Goal: Information Seeking & Learning: Learn about a topic

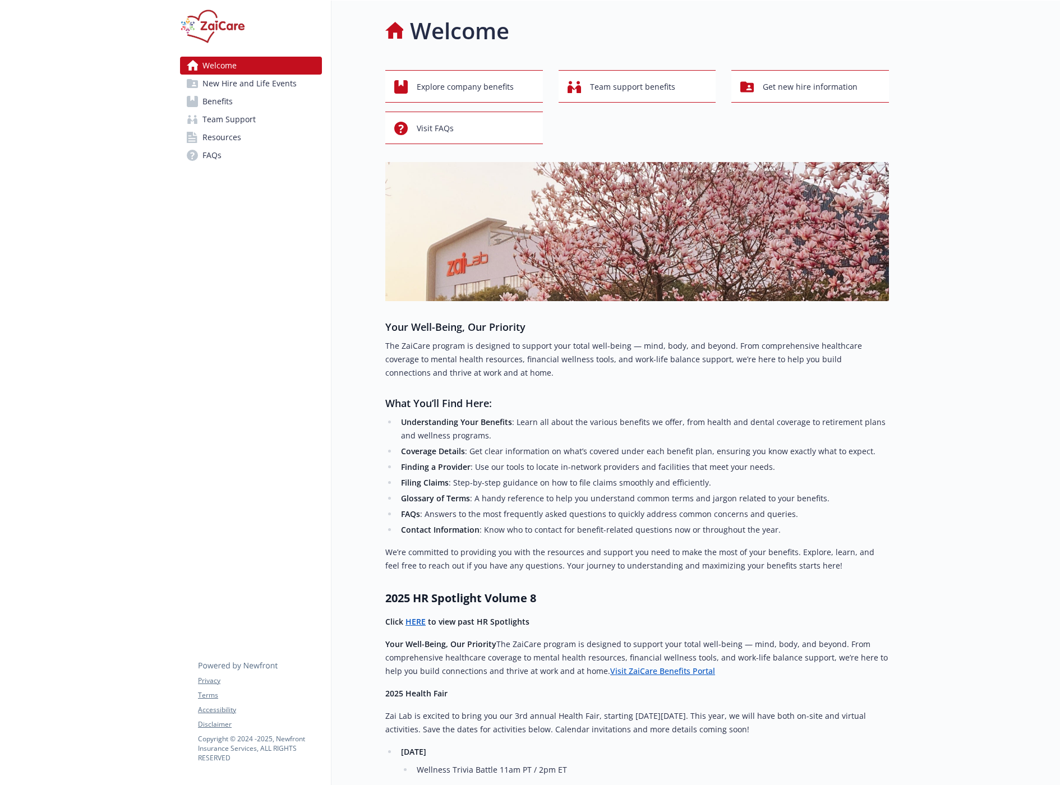
click at [212, 103] on span "Benefits" at bounding box center [217, 102] width 30 height 18
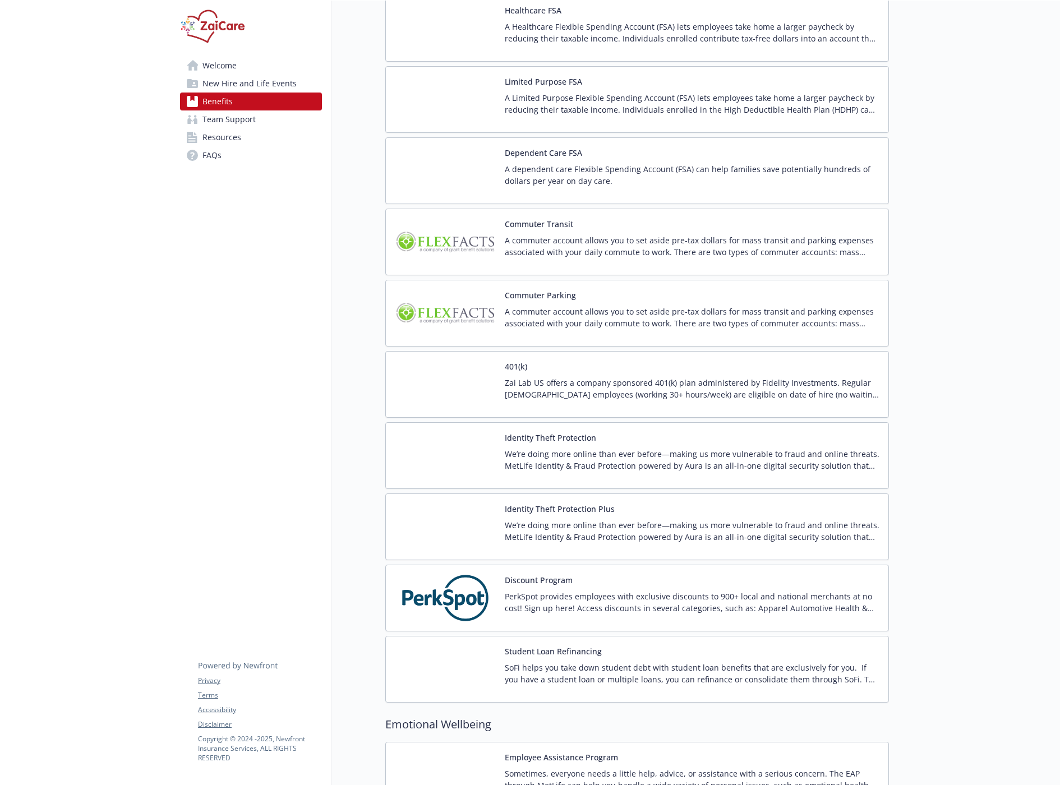
scroll to position [1906, 0]
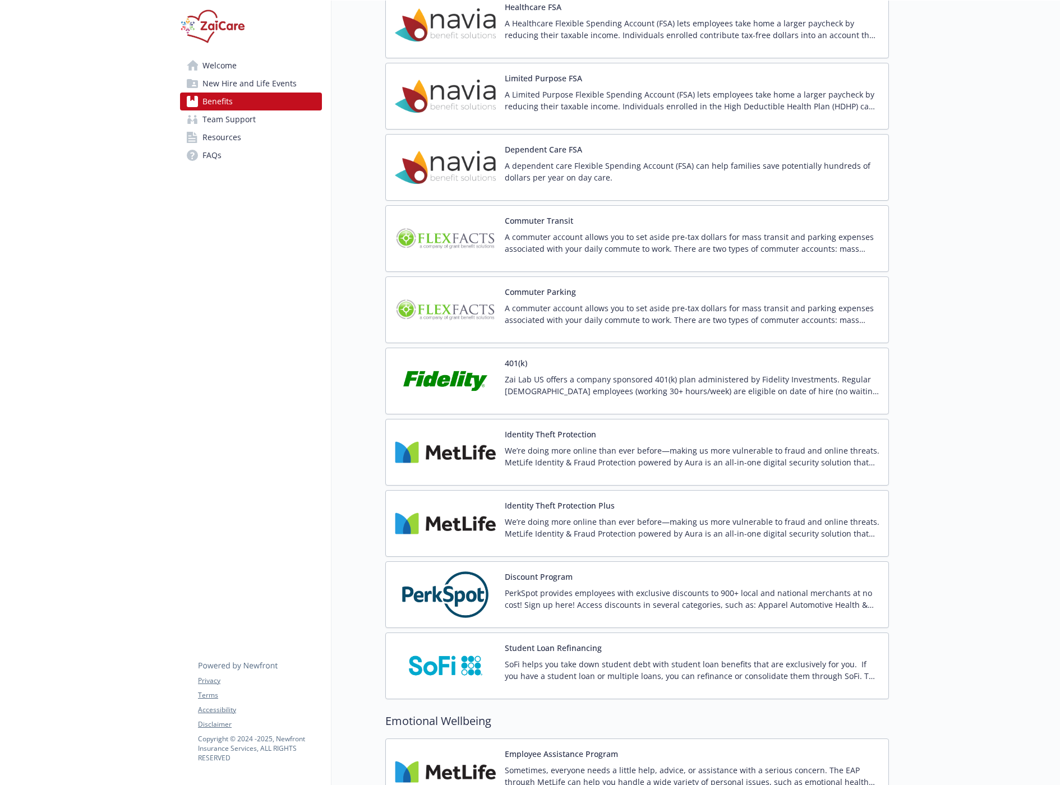
click at [540, 440] on button "Identity Theft Protection" at bounding box center [550, 434] width 91 height 12
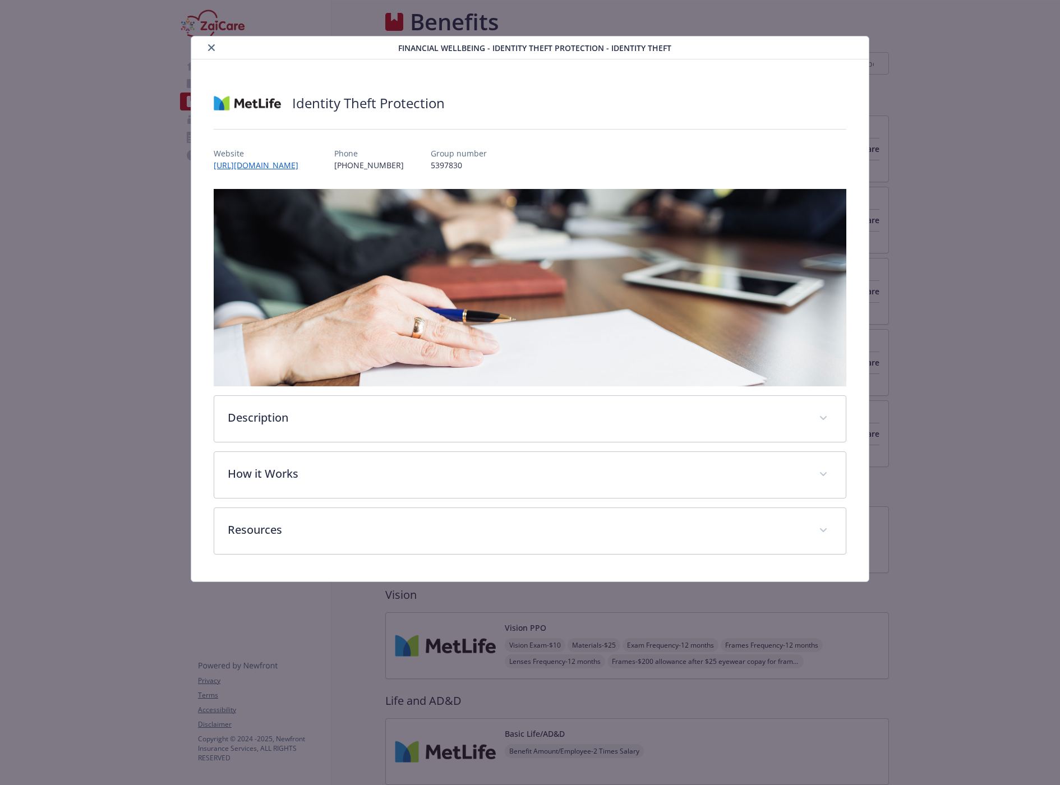
scroll to position [1906, 0]
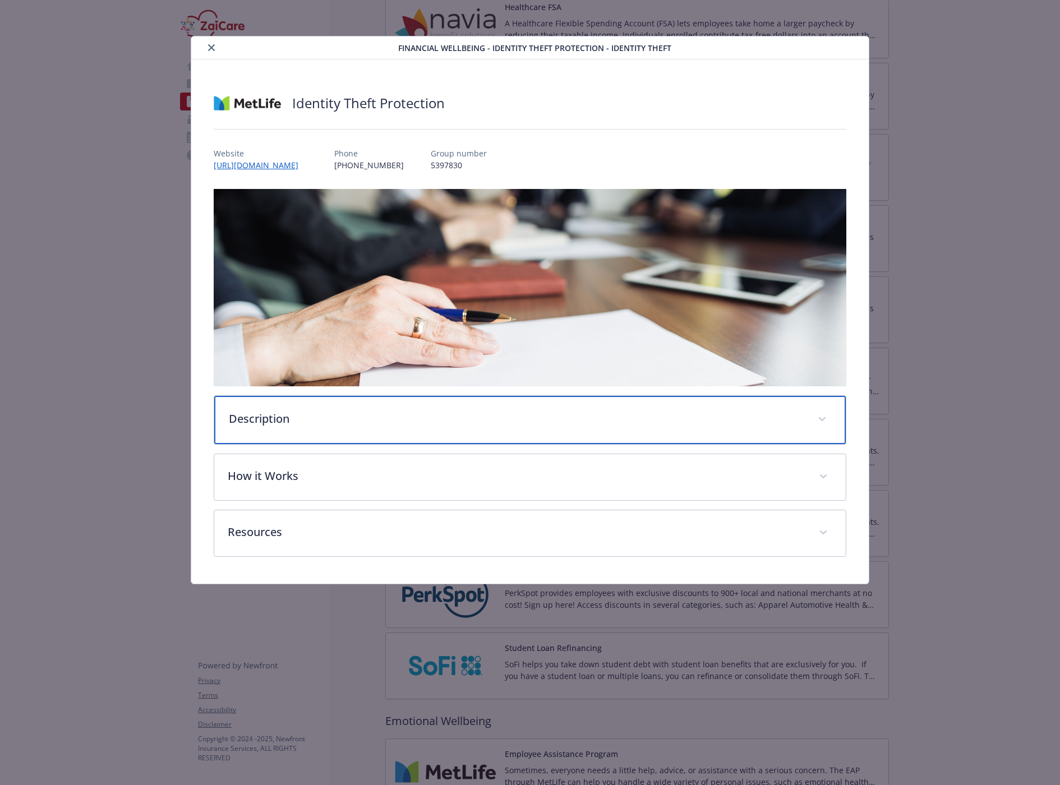
click at [334, 418] on p "Description" at bounding box center [516, 418] width 575 height 17
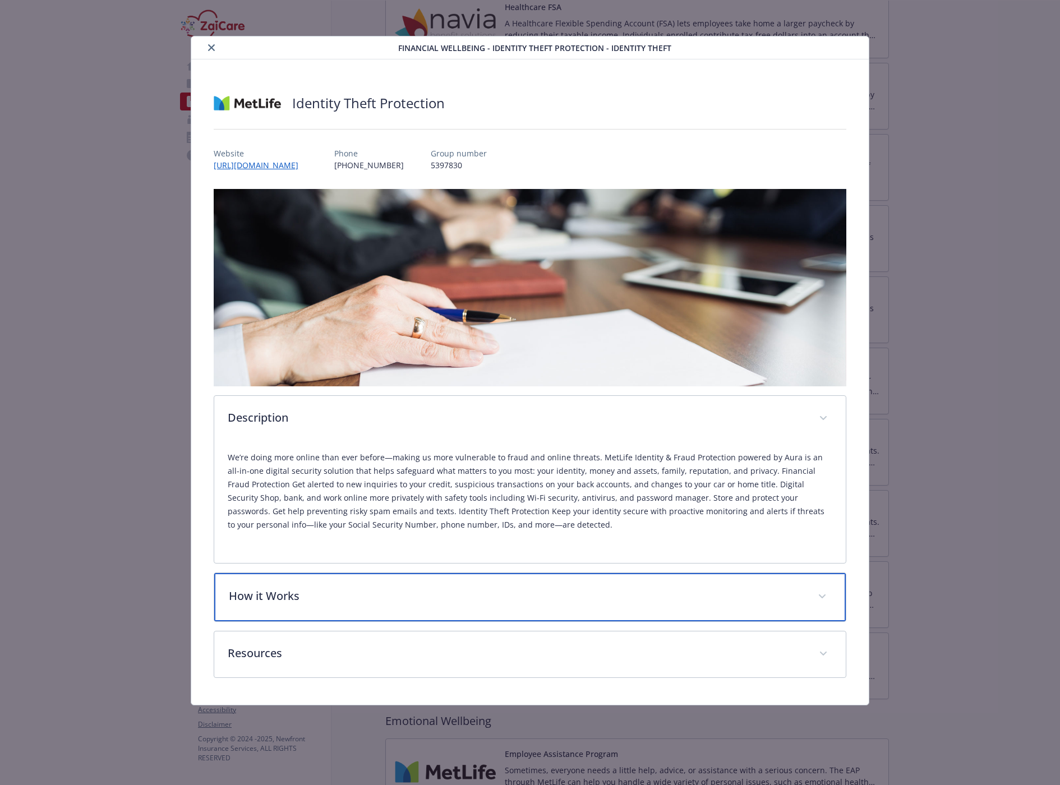
click at [380, 603] on p "How it Works" at bounding box center [516, 596] width 575 height 17
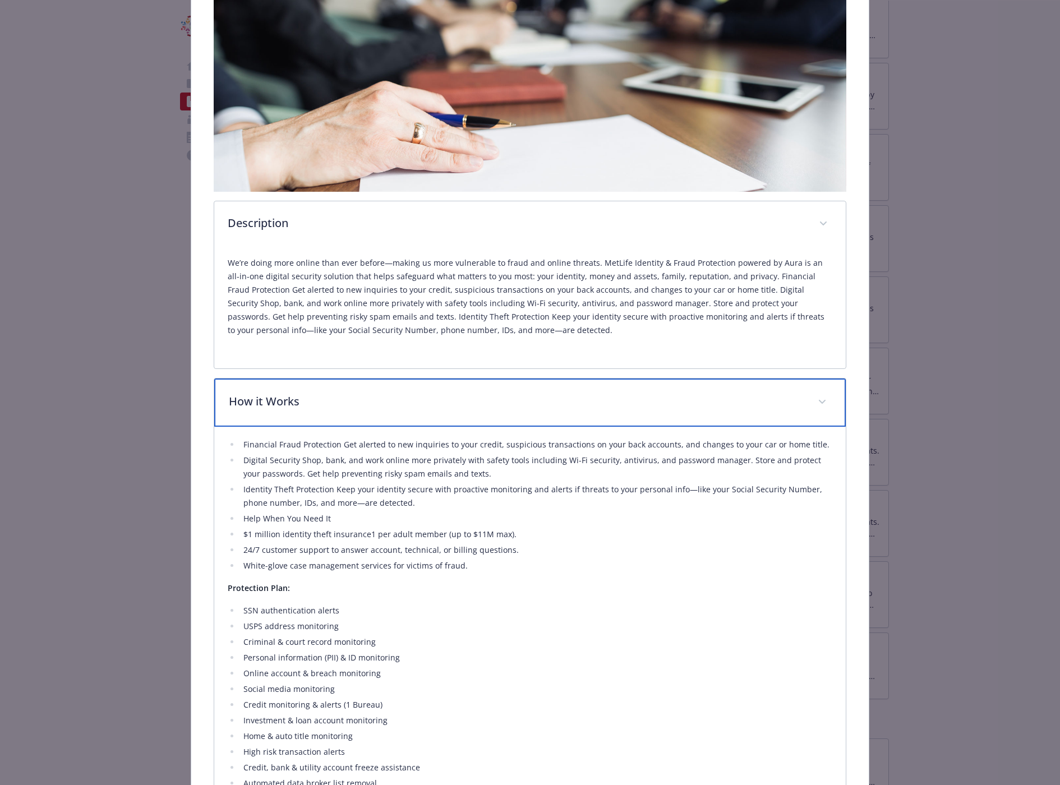
scroll to position [0, 0]
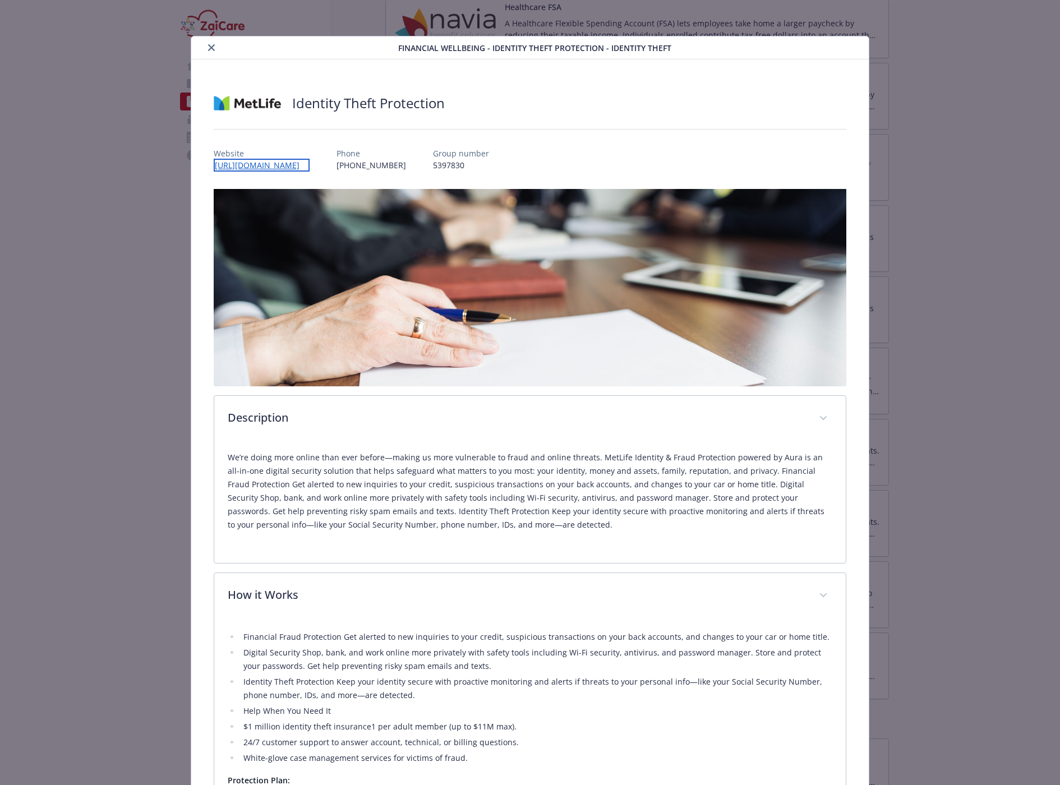
click at [274, 167] on link "[URL][DOMAIN_NAME]" at bounding box center [262, 165] width 96 height 13
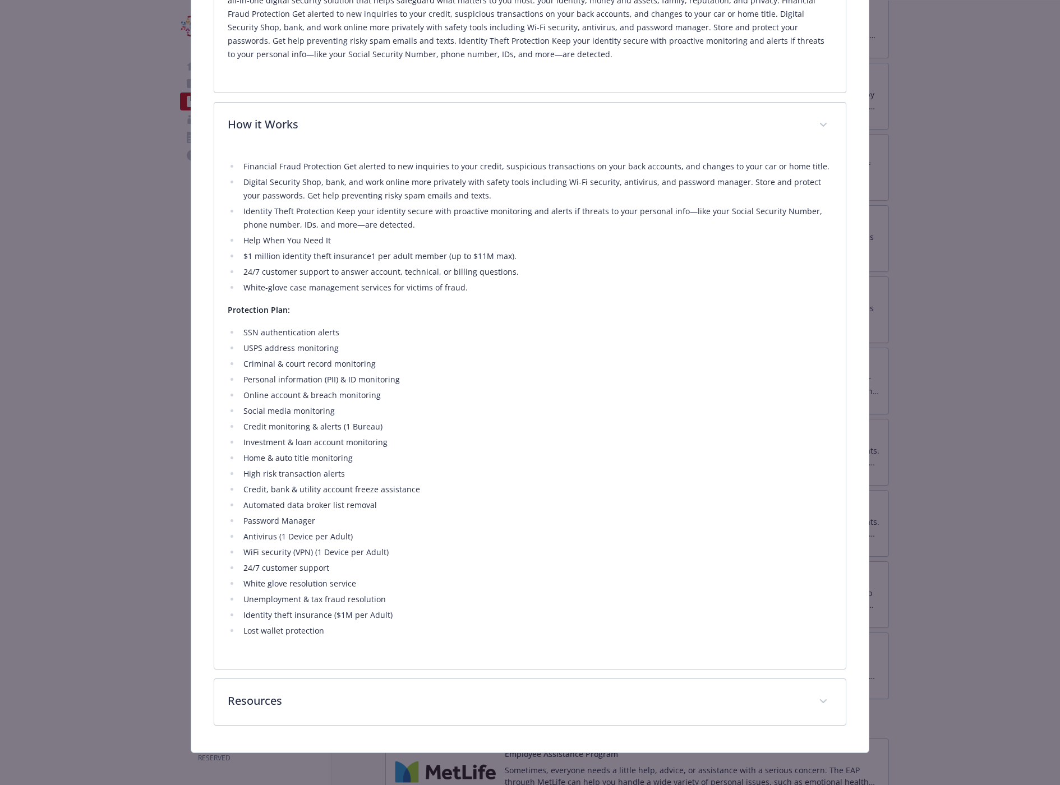
scroll to position [473, 0]
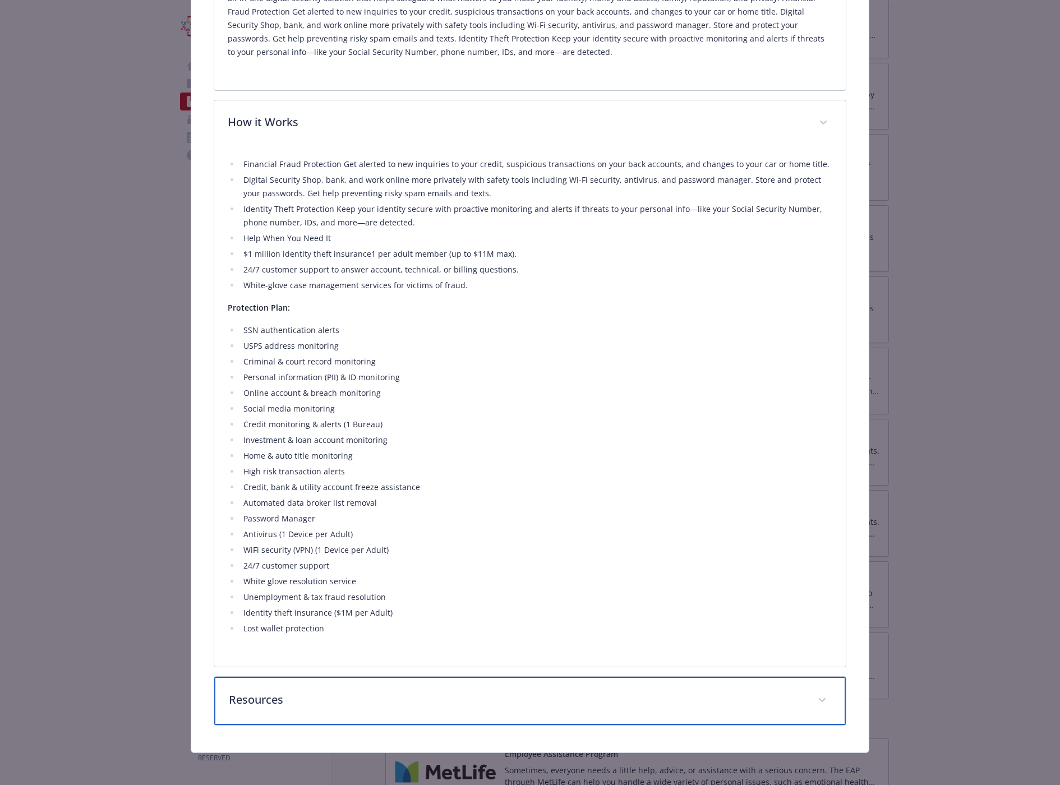
click at [330, 698] on p "Resources" at bounding box center [516, 699] width 575 height 17
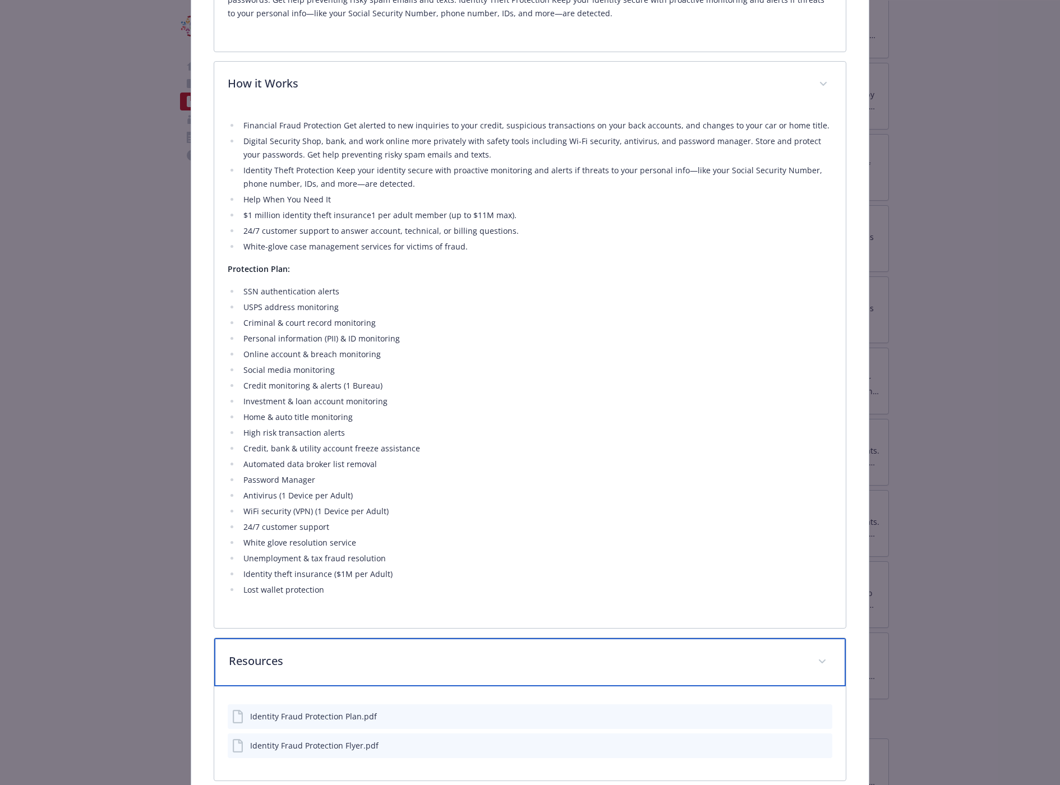
scroll to position [569, 0]
